Goal: Transaction & Acquisition: Purchase product/service

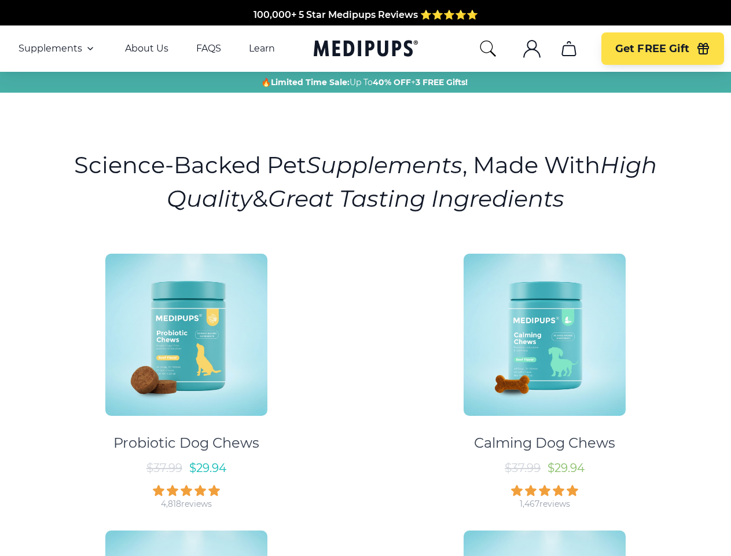
click at [365, 278] on div "Probiotic Dog Chews $ 37.99 $ 29.94 4,818 reviews Calming Dog Chews $ 37.99 $ 2…" at bounding box center [365, 514] width 717 height 543
click at [57, 49] on span "Supplements" at bounding box center [51, 49] width 64 height 12
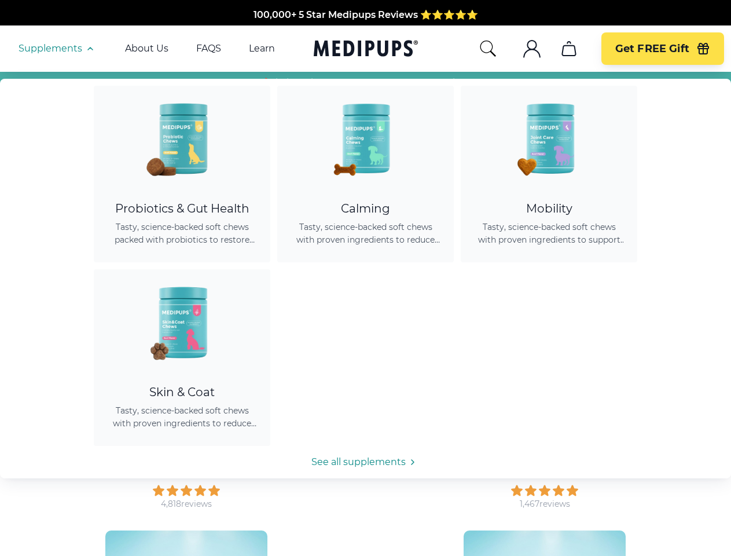
click at [89, 49] on icon "button" at bounding box center [90, 49] width 14 height 14
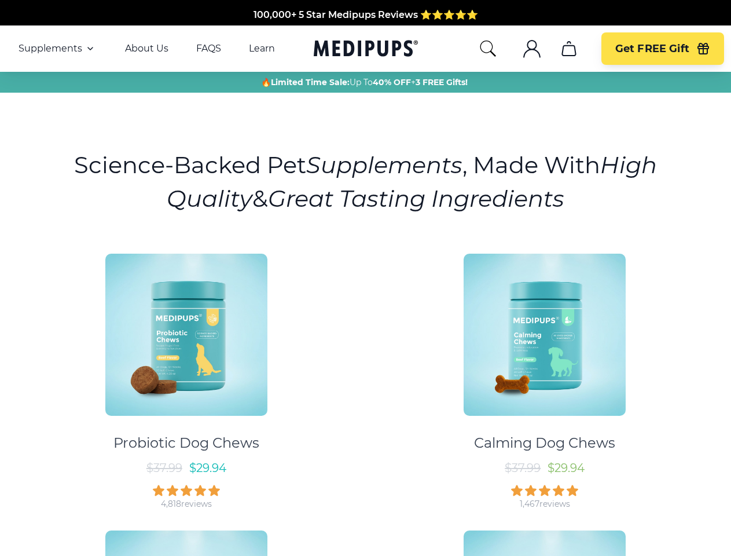
click at [487, 49] on icon "search" at bounding box center [488, 48] width 19 height 19
click at [531, 49] on icon ".cls-1{fill:none;stroke:currentColor;stroke-miterlimit:10;stroke-width:1.5px;}" at bounding box center [532, 48] width 19 height 19
click at [568, 49] on icon "cart" at bounding box center [569, 48] width 19 height 19
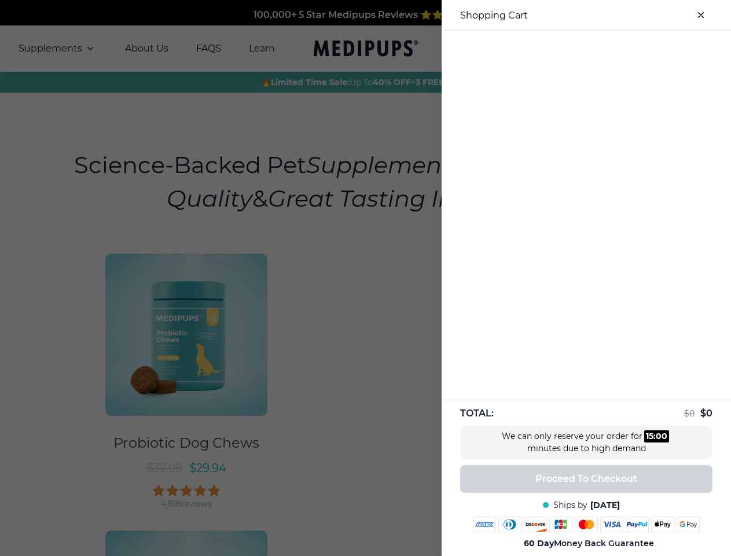
click at [568, 49] on div at bounding box center [365, 278] width 731 height 556
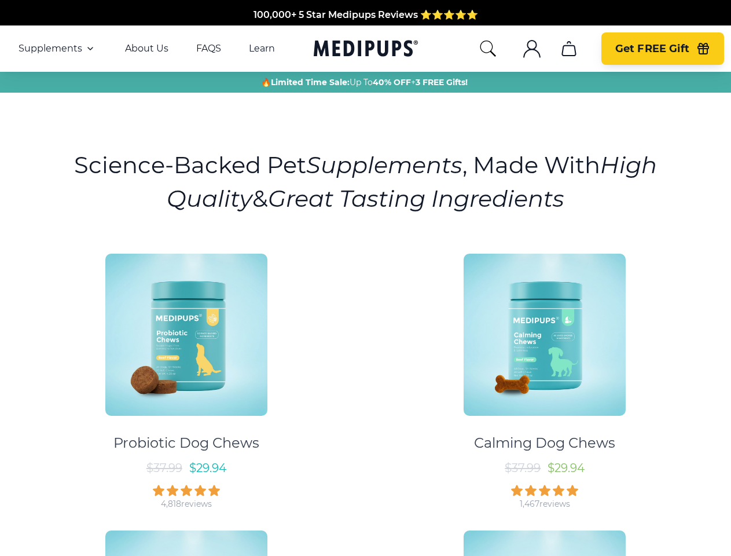
click at [662, 49] on span "Get FREE Gift" at bounding box center [652, 48] width 74 height 13
